Goal: Task Accomplishment & Management: Complete application form

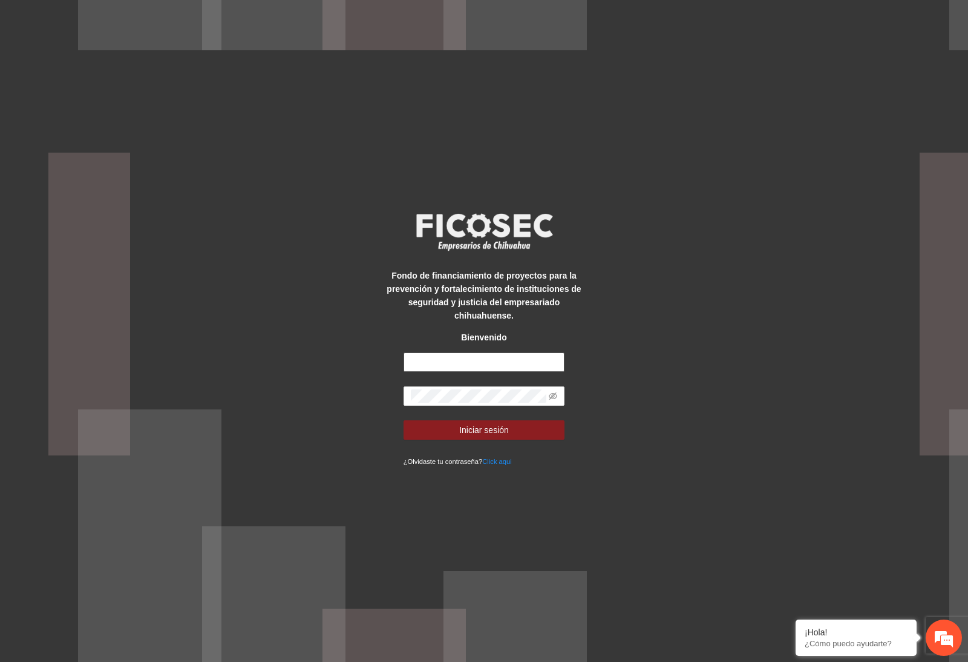
drag, startPoint x: 475, startPoint y: 369, endPoint x: 475, endPoint y: 362, distance: 6.7
click at [475, 369] on input "text" at bounding box center [485, 361] width 162 height 19
type input "**********"
click at [484, 430] on button "Iniciar sesión" at bounding box center [485, 429] width 162 height 19
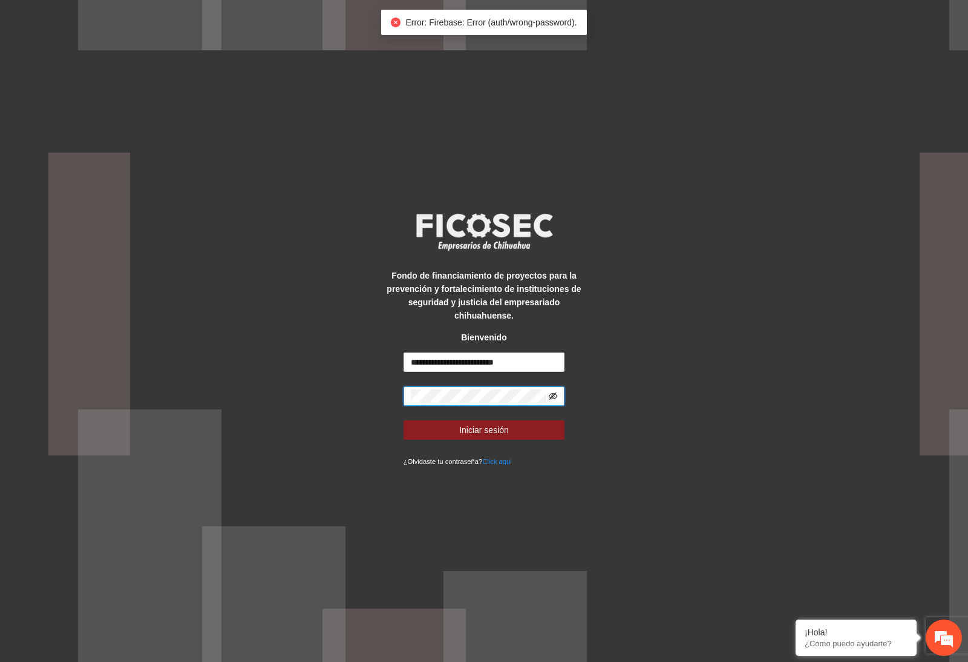
click at [549, 393] on icon "eye-invisible" at bounding box center [553, 396] width 8 height 8
click at [484, 430] on button "Iniciar sesión" at bounding box center [485, 429] width 162 height 19
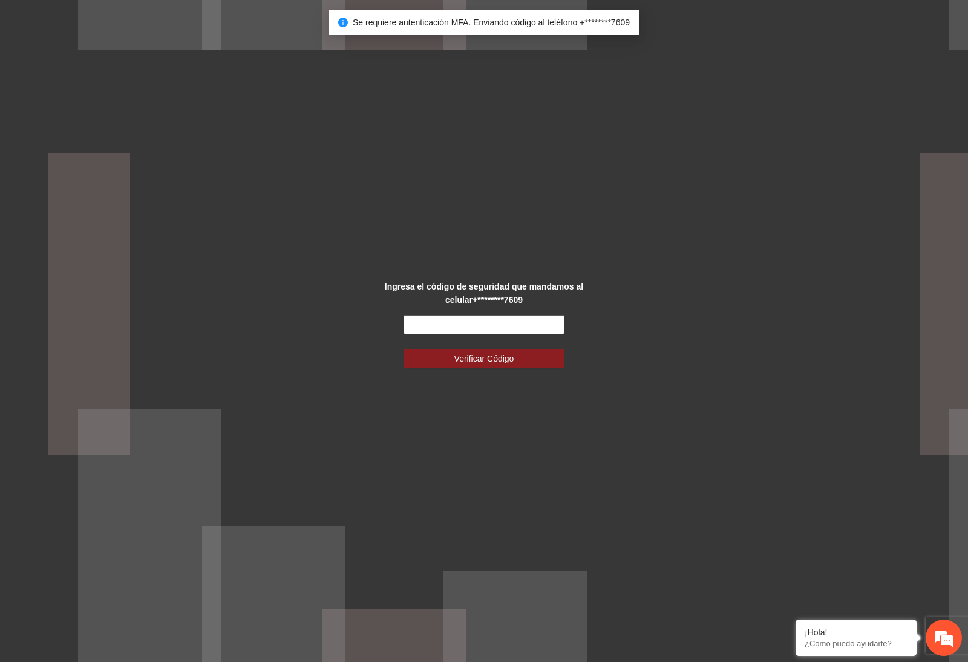
click at [516, 327] on input "text" at bounding box center [485, 324] width 162 height 19
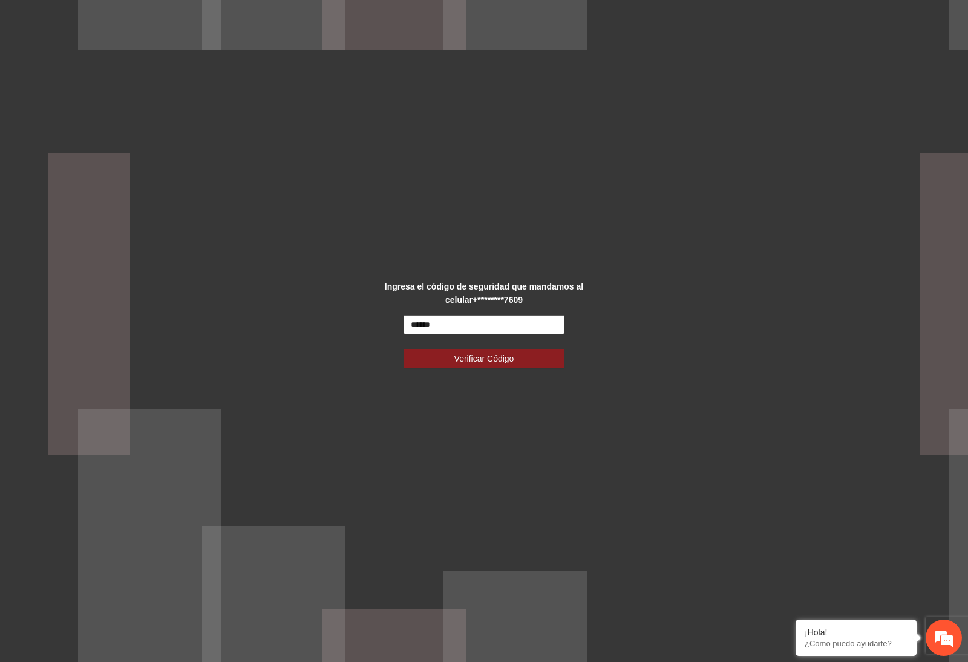
type input "******"
click at [484, 358] on button "Verificar Código" at bounding box center [485, 358] width 162 height 19
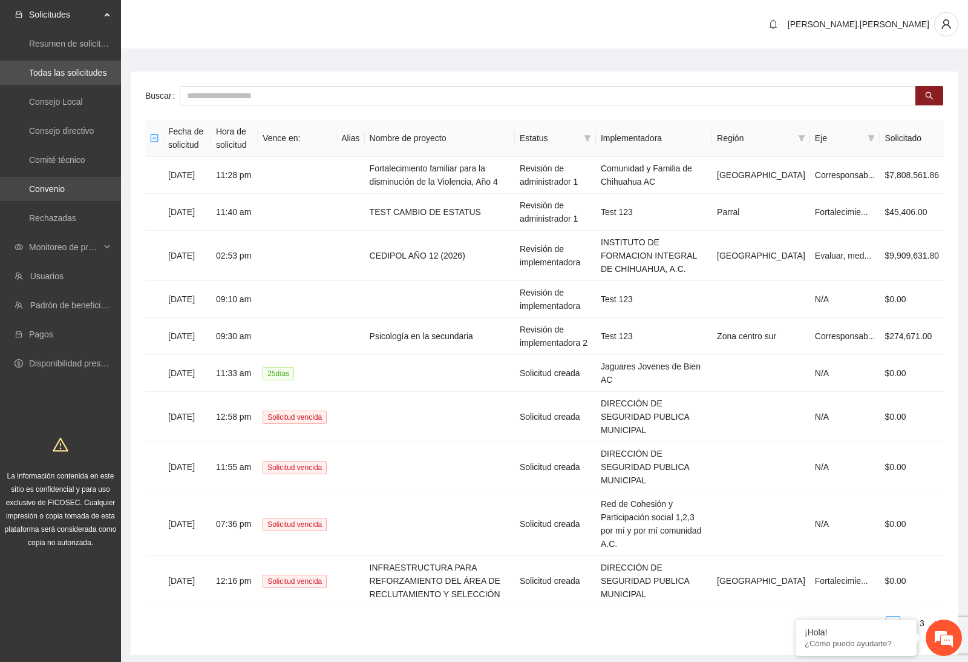
click at [63, 194] on link "Convenio" at bounding box center [47, 189] width 36 height 10
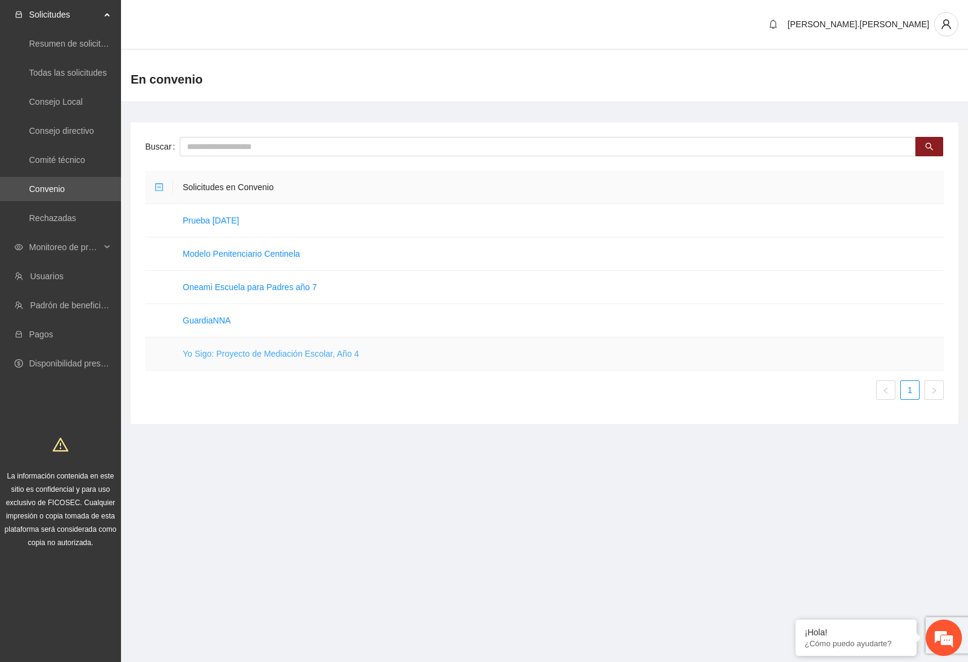
click at [227, 351] on link "Yo Sigo: Proyecto de Mediación Escolar, Año 4" at bounding box center [271, 354] width 176 height 10
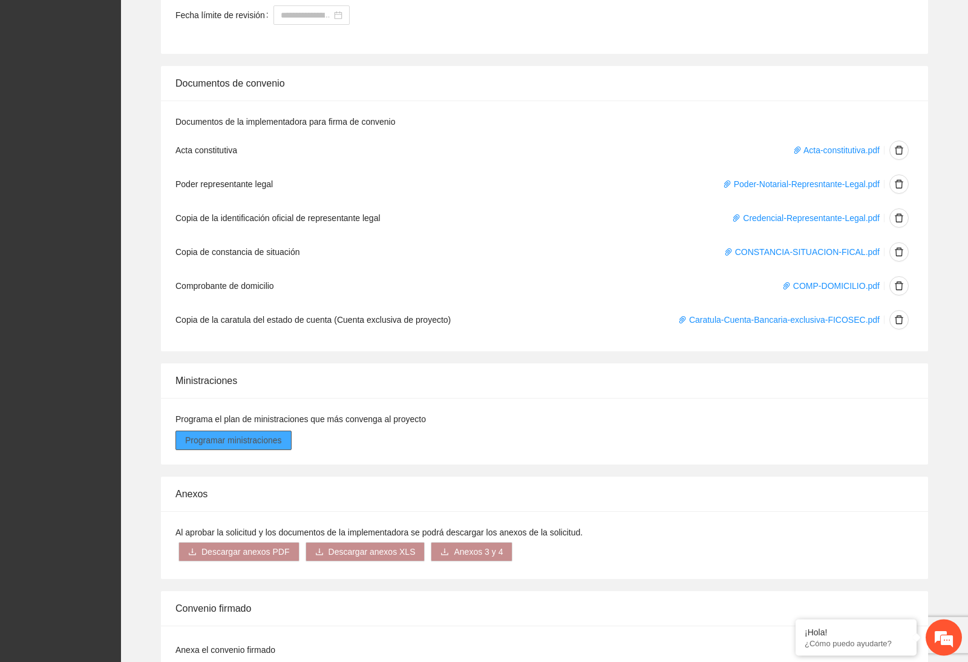
scroll to position [1798, 0]
click at [280, 445] on button "Programar ministraciones" at bounding box center [234, 439] width 116 height 19
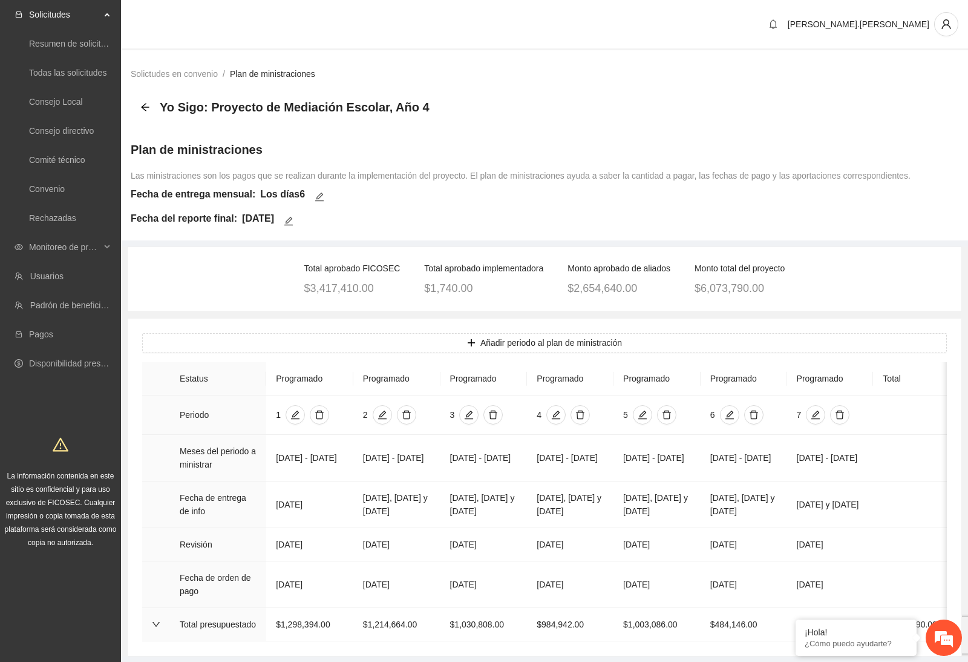
click at [792, 1] on div "[PERSON_NAME].[PERSON_NAME]" at bounding box center [544, 25] width 847 height 50
click at [139, 106] on div "Yo Sigo: Proyecto de Mediación Escolar, Año 4" at bounding box center [521, 107] width 780 height 44
drag, startPoint x: 145, startPoint y: 107, endPoint x: 145, endPoint y: 194, distance: 87.8
click at [145, 107] on icon "arrow-left" at bounding box center [145, 107] width 10 height 10
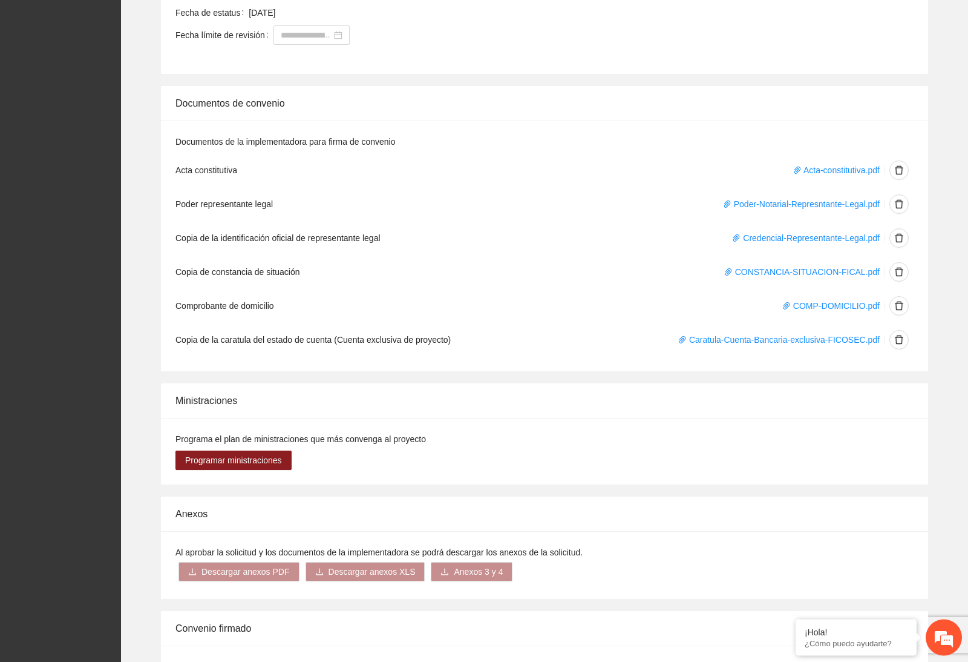
scroll to position [1889, 0]
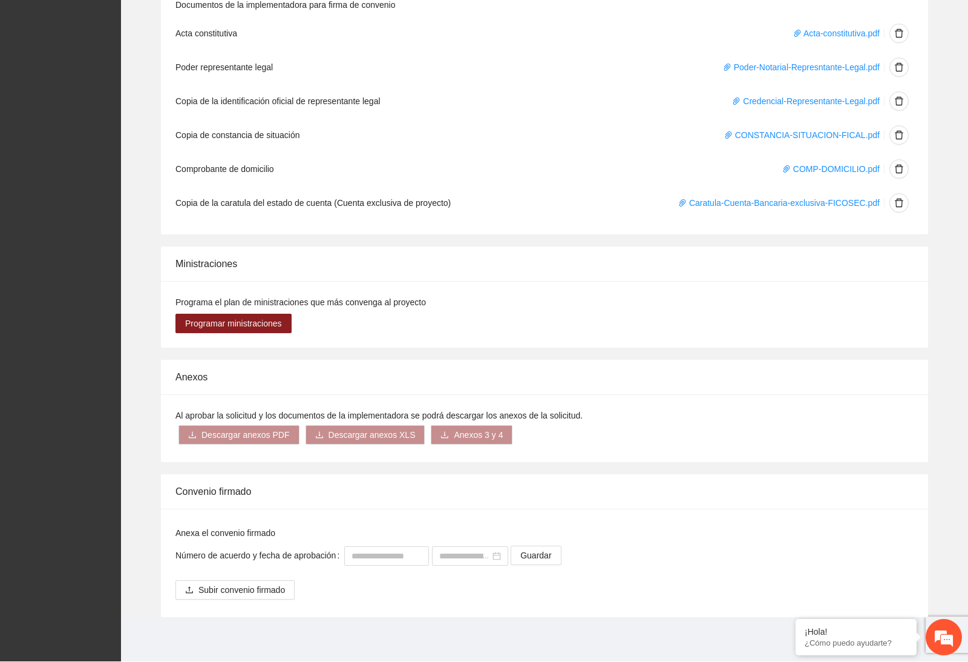
scroll to position [1928, 0]
drag, startPoint x: 699, startPoint y: 16, endPoint x: -1, endPoint y: -1929, distance: 2067.2
drag, startPoint x: 366, startPoint y: 555, endPoint x: 366, endPoint y: 588, distance: 32.7
click at [366, 555] on input "text" at bounding box center [386, 554] width 85 height 19
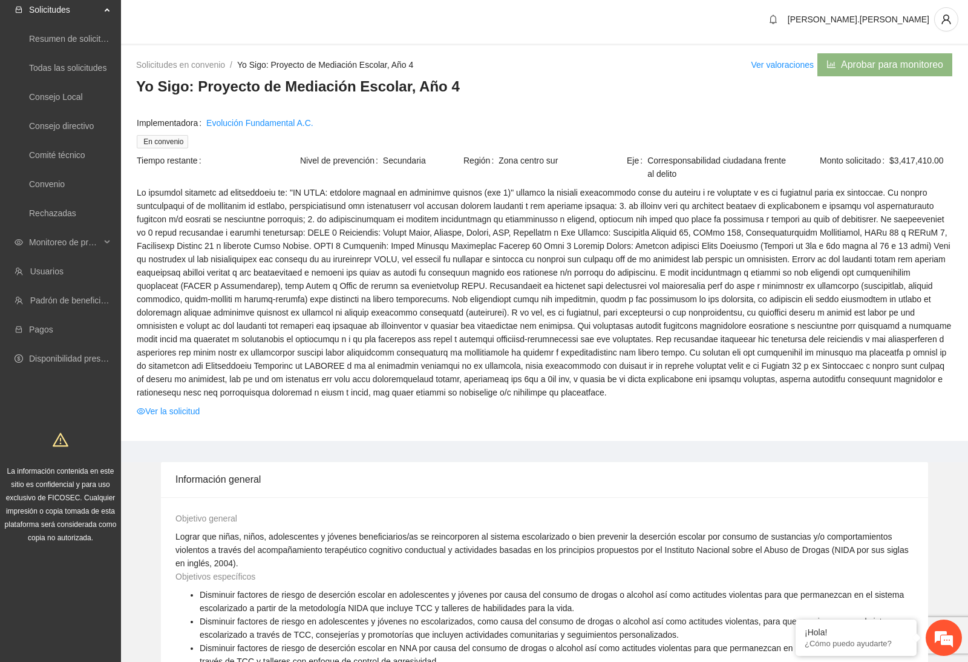
scroll to position [0, 0]
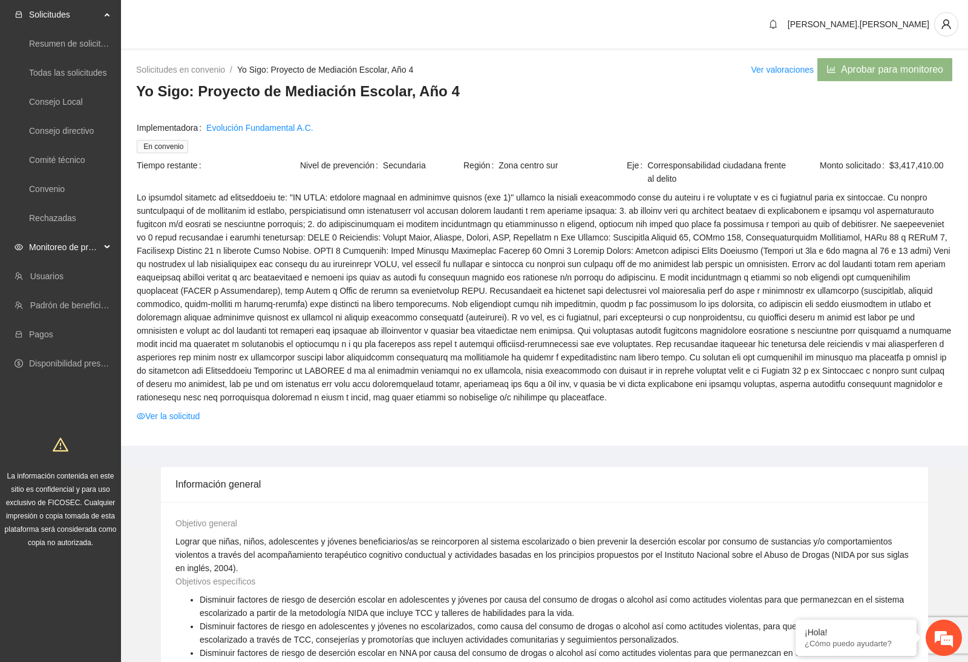
type input "***"
click at [56, 258] on span "Monitoreo de proyectos" at bounding box center [64, 247] width 71 height 24
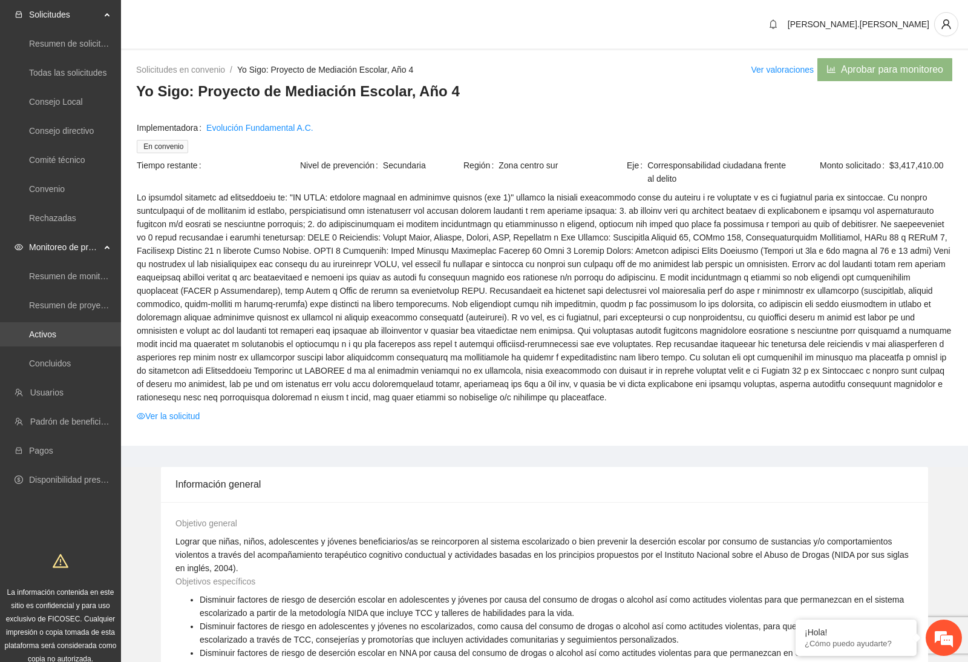
click at [56, 329] on link "Activos" at bounding box center [42, 334] width 27 height 10
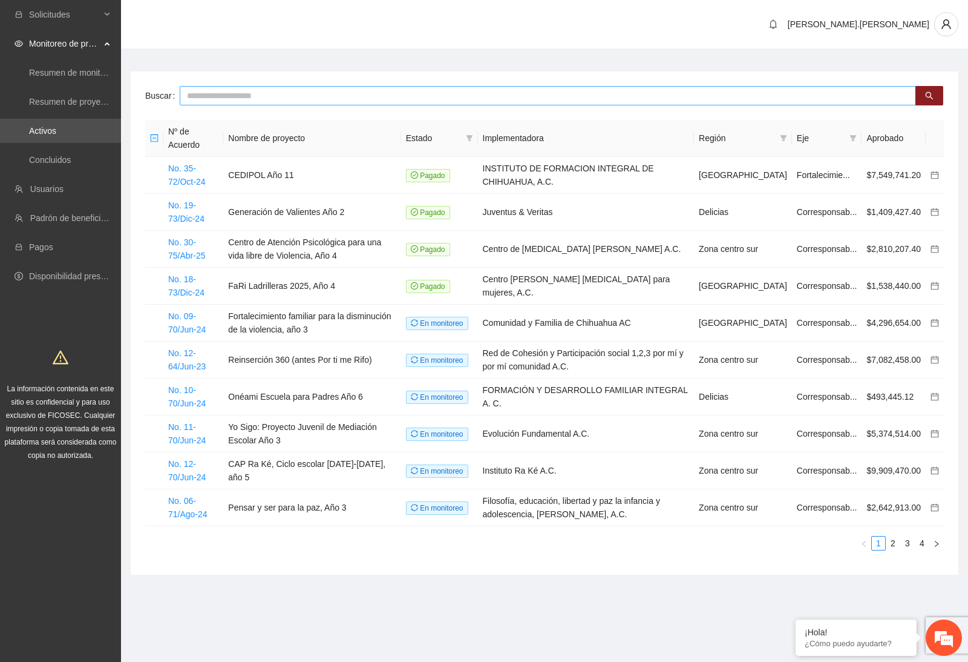
click at [287, 94] on input "text" at bounding box center [548, 95] width 737 height 19
click at [577, 94] on input "text" at bounding box center [548, 95] width 737 height 19
type input "***"
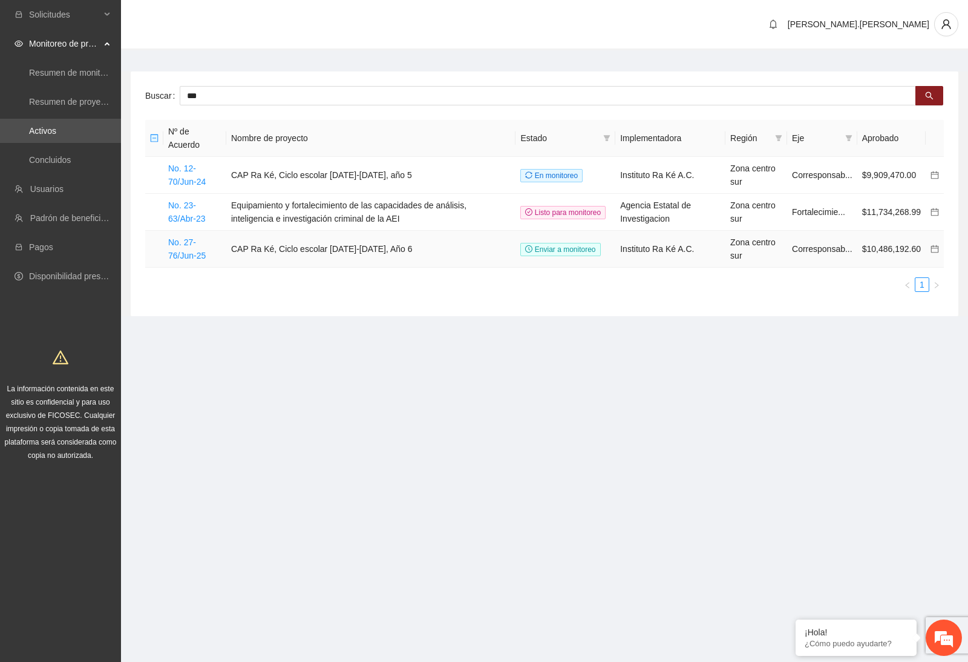
drag, startPoint x: 218, startPoint y: 260, endPoint x: 163, endPoint y: 232, distance: 62.0
click at [163, 232] on td "No. 27-76/Jun-25" at bounding box center [194, 249] width 63 height 37
drag, startPoint x: 170, startPoint y: 237, endPoint x: 212, endPoint y: 255, distance: 45.9
click at [212, 255] on td "No. 27-76/Jun-25" at bounding box center [194, 249] width 63 height 37
copy link "No. 27-76/Jun-25"
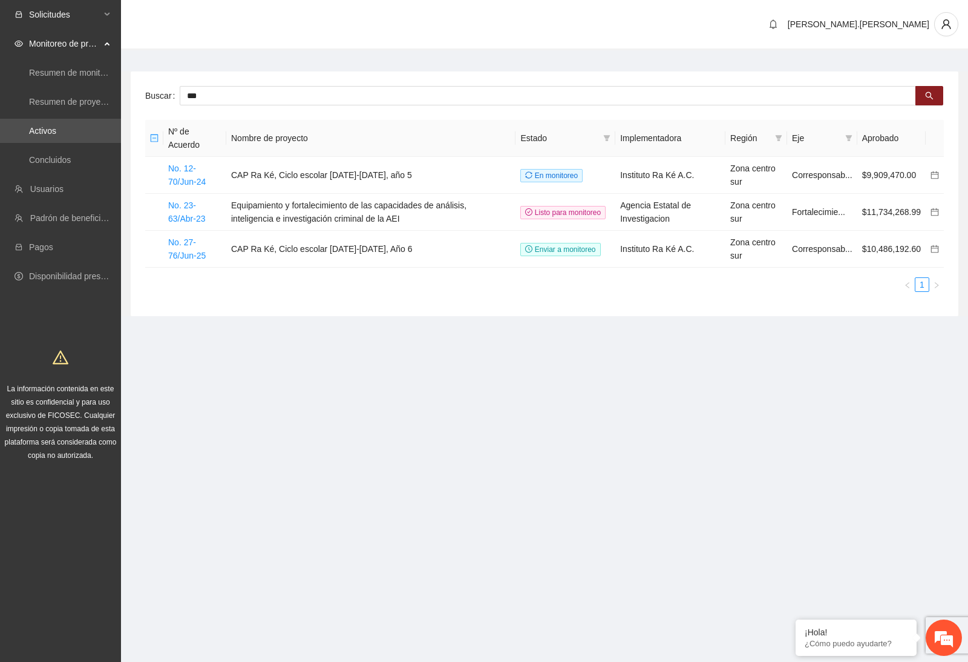
click at [82, 16] on span "Solicitudes" at bounding box center [64, 14] width 71 height 24
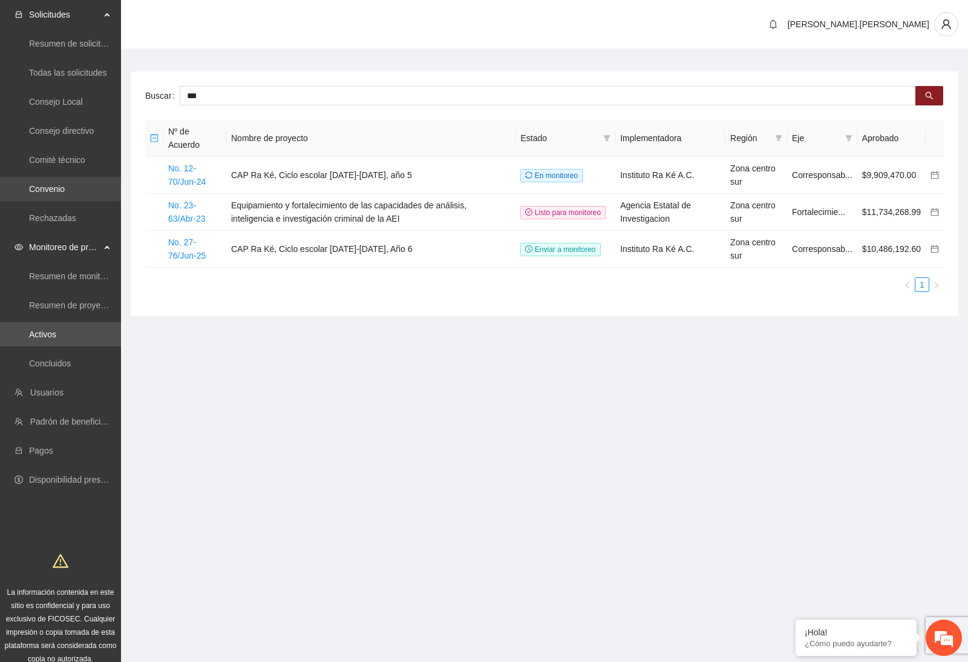
click at [64, 194] on link "Convenio" at bounding box center [47, 189] width 36 height 10
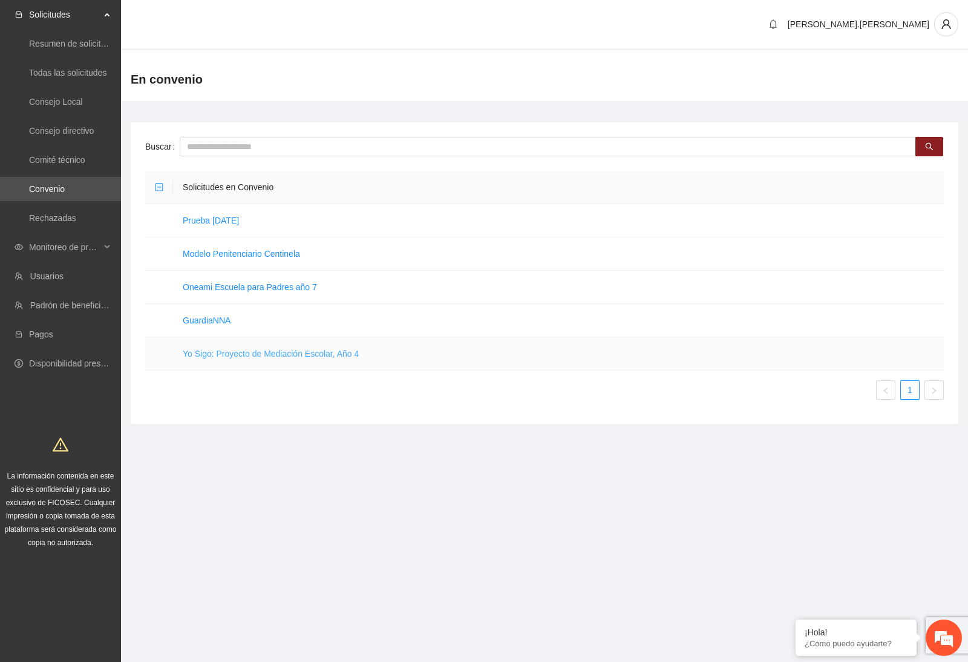
click at [276, 353] on link "Yo Sigo: Proyecto de Mediación Escolar, Año 4" at bounding box center [271, 354] width 176 height 10
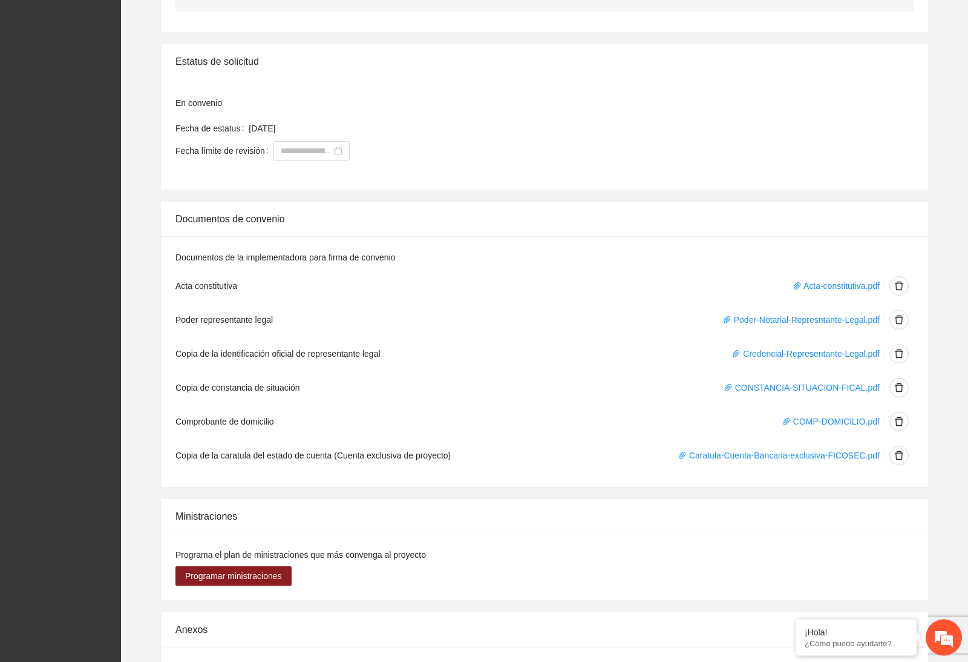
scroll to position [1889, 0]
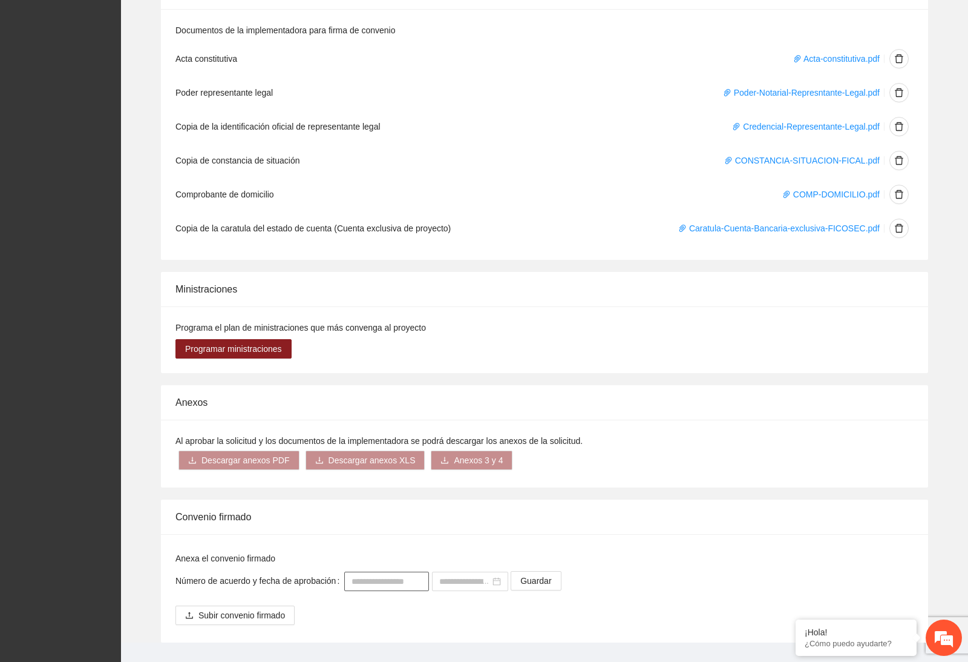
click at [378, 591] on input "text" at bounding box center [386, 580] width 85 height 19
paste input "**********"
click at [379, 591] on input "**********" at bounding box center [386, 580] width 85 height 19
type input "**********"
click at [487, 588] on input at bounding box center [464, 580] width 51 height 13
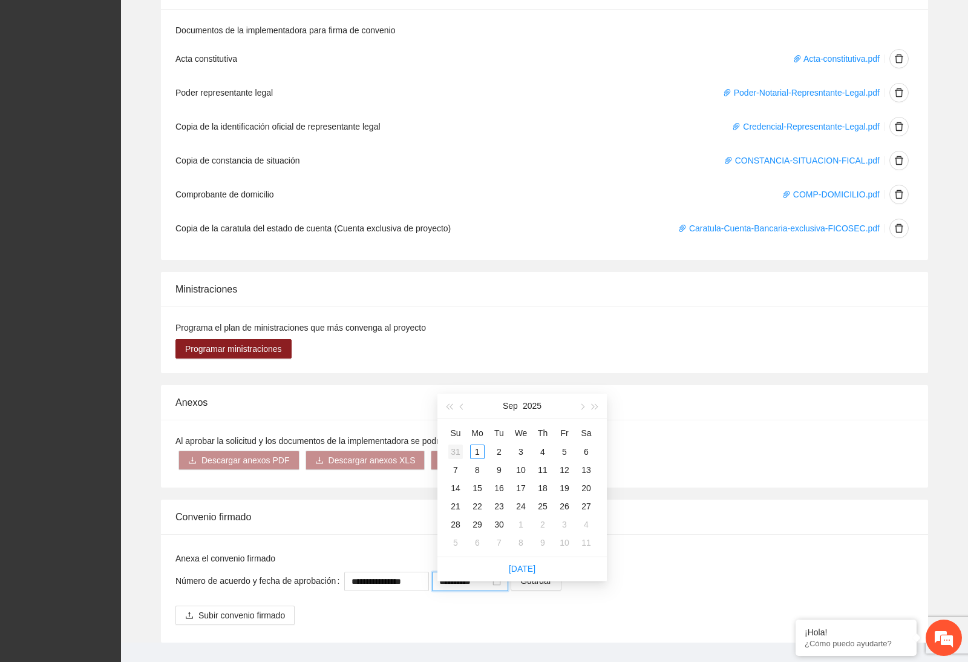
type input "**********"
click at [461, 405] on button "button" at bounding box center [462, 405] width 13 height 24
type input "**********"
click at [467, 410] on button "button" at bounding box center [462, 405] width 13 height 24
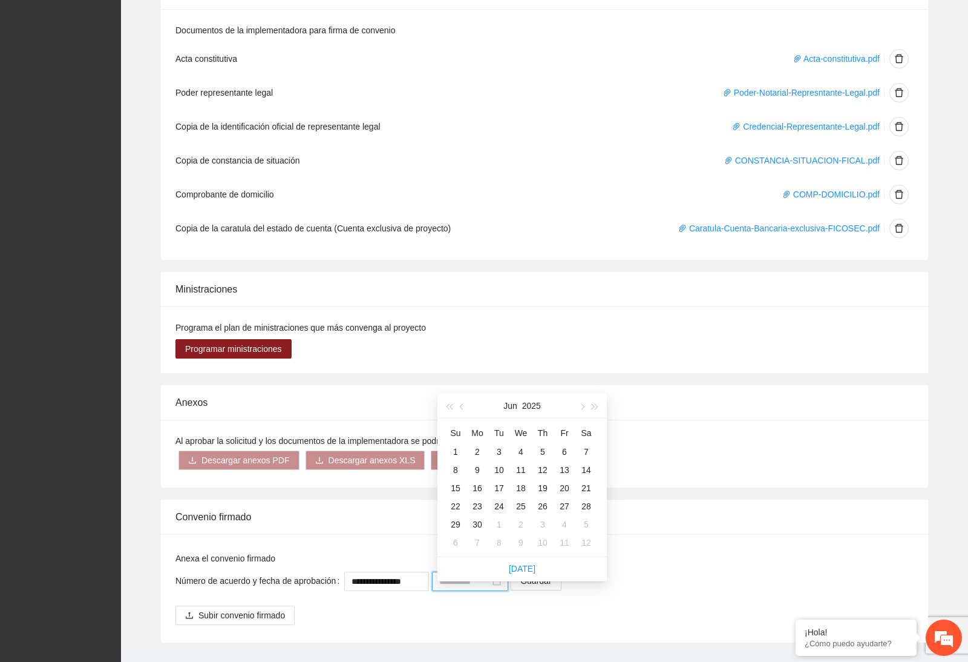
type input "**********"
click at [502, 502] on div "24" at bounding box center [499, 506] width 15 height 15
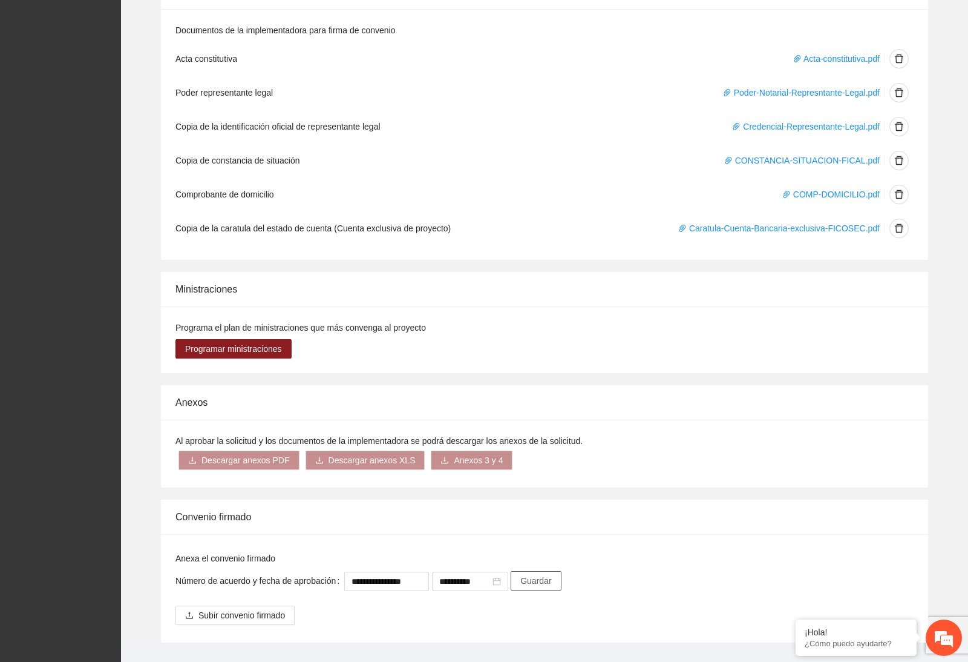
click at [551, 587] on span "Guardar" at bounding box center [535, 580] width 31 height 13
click at [232, 622] on span "Subir convenio firmado" at bounding box center [242, 614] width 87 height 13
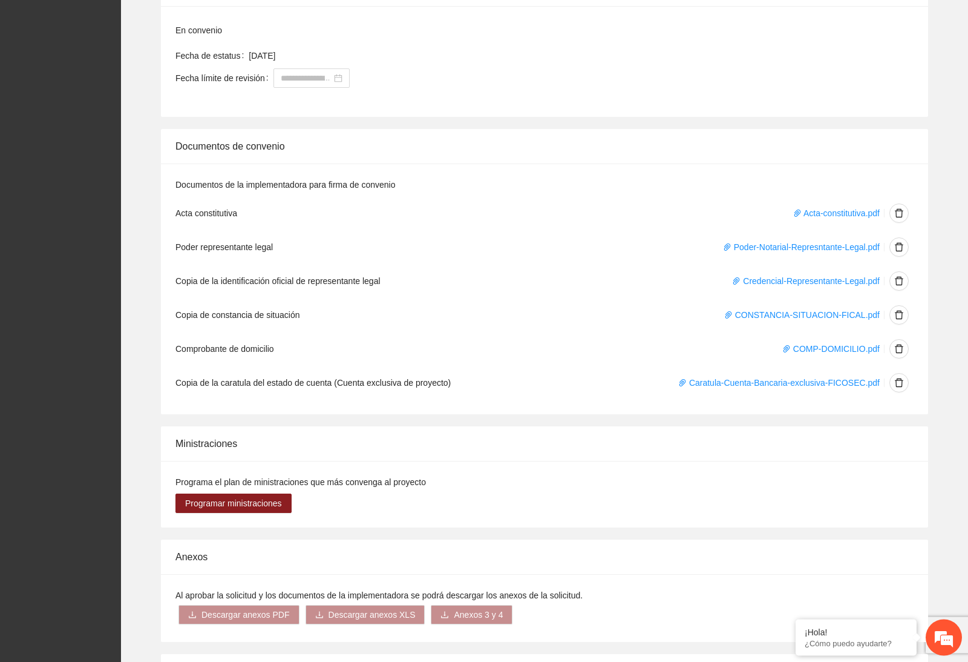
scroll to position [1903, 0]
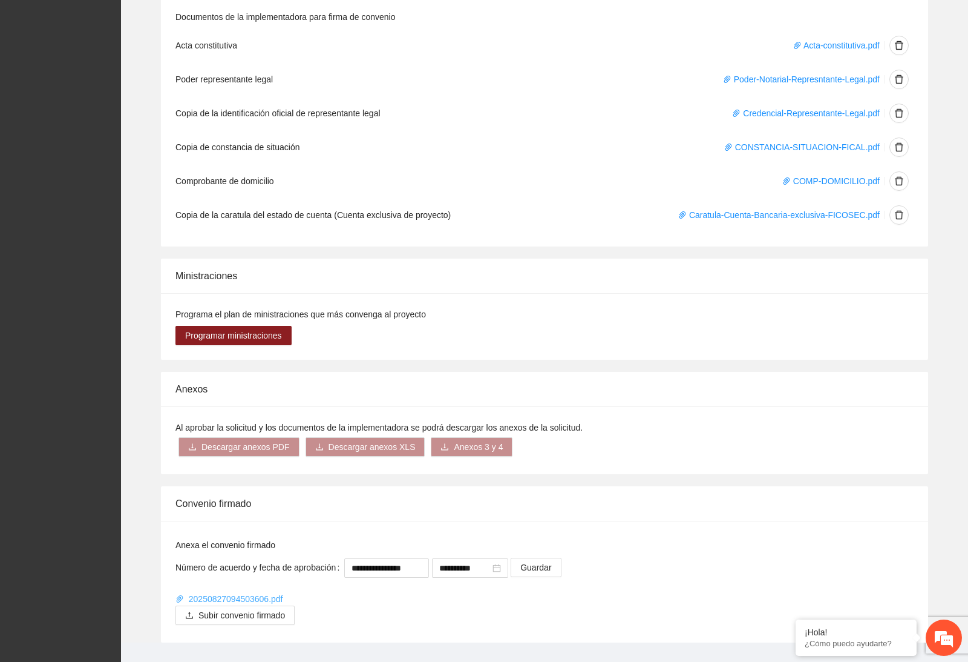
click at [238, 603] on link "20250827094503606.pdf" at bounding box center [231, 599] width 110 height 10
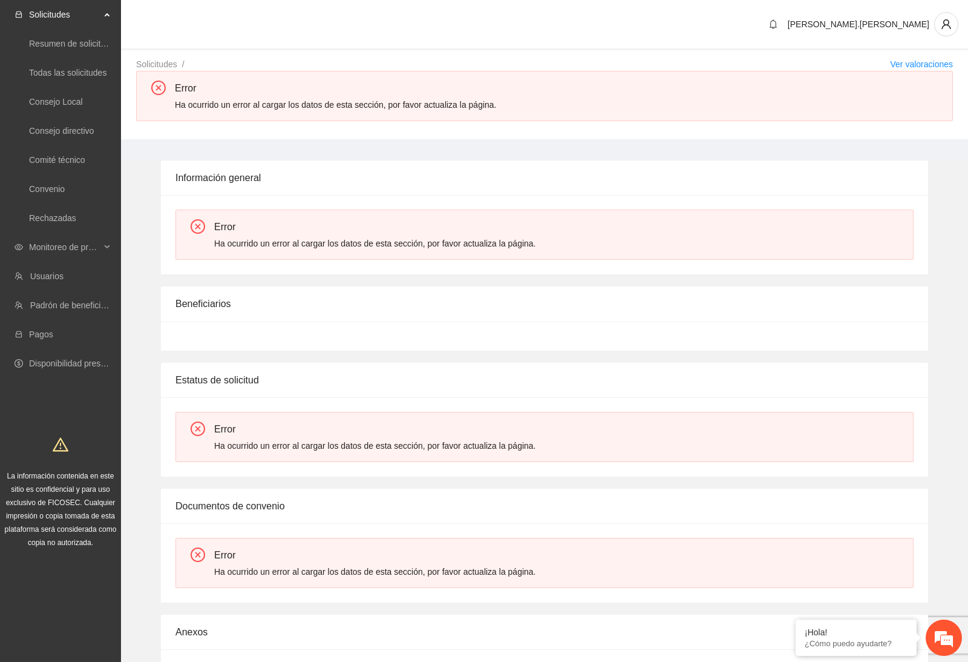
drag, startPoint x: 626, startPoint y: 42, endPoint x: 661, endPoint y: 33, distance: 35.8
click at [0, 0] on html "Solicitudes Resumen de solicitudes por aprobar Todas las solicitudes Consejo Lo…" at bounding box center [484, 331] width 968 height 662
click at [47, 192] on link "Convenio" at bounding box center [47, 189] width 36 height 10
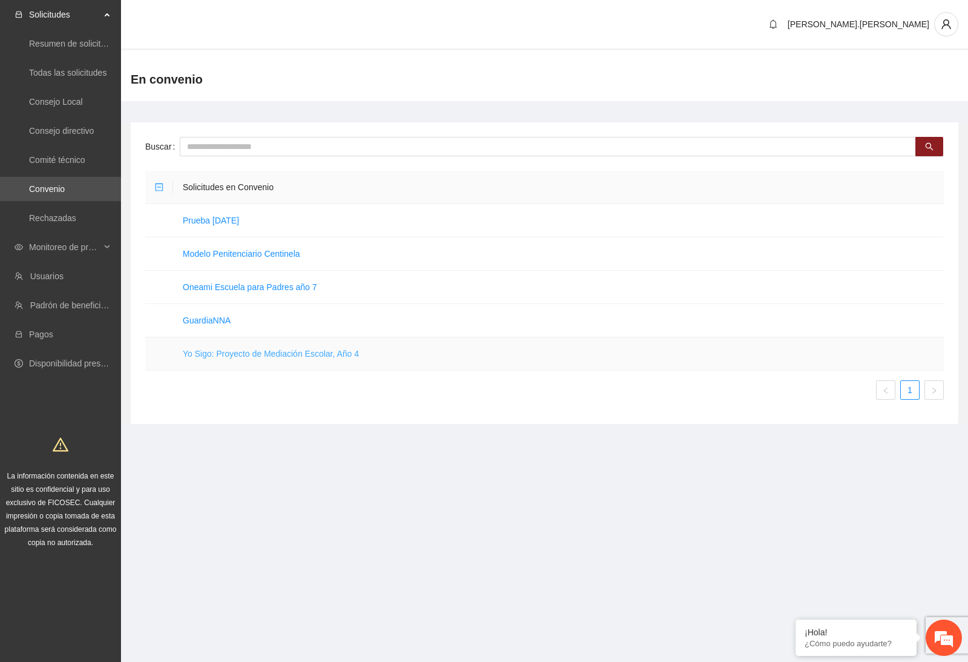
click at [251, 351] on link "Yo Sigo: Proyecto de Mediación Escolar, Año 4" at bounding box center [271, 354] width 176 height 10
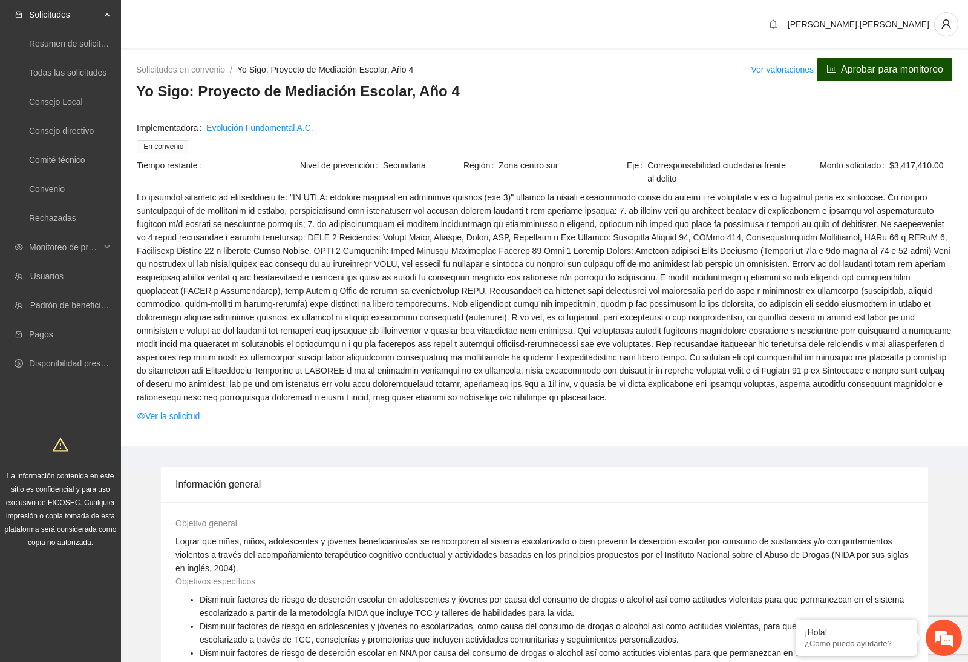
click at [899, 67] on span "Aprobar para monitoreo" at bounding box center [892, 69] width 102 height 15
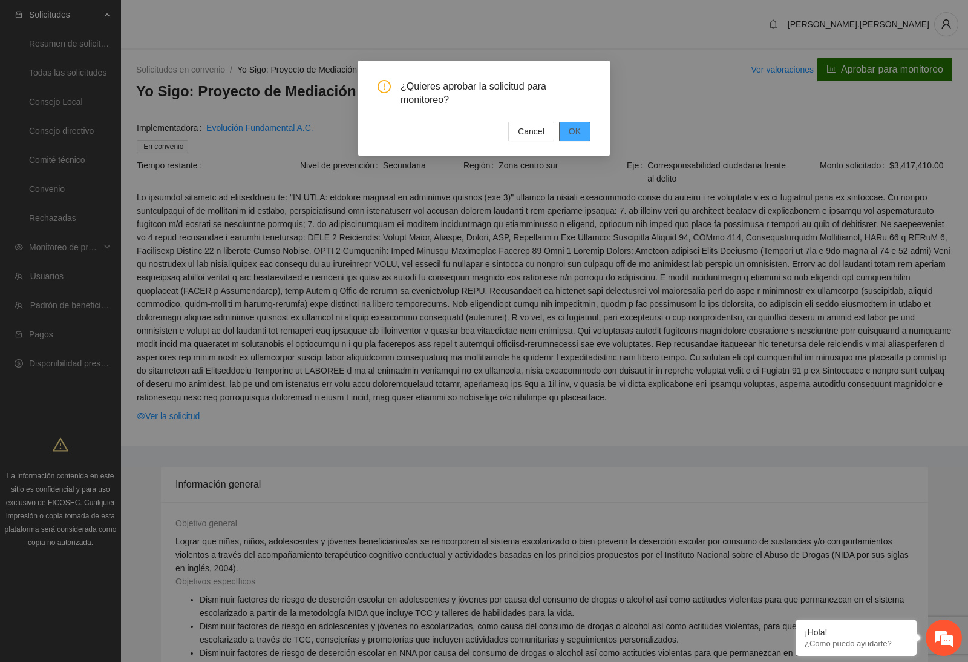
click at [580, 128] on span "OK" at bounding box center [575, 131] width 12 height 13
